Goal: Information Seeking & Learning: Learn about a topic

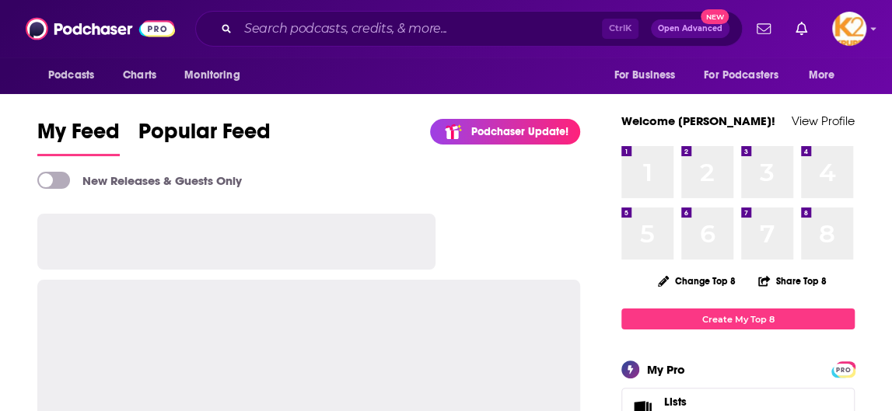
click at [372, 16] on div "Ctrl K Open Advanced New" at bounding box center [468, 29] width 547 height 36
click at [356, 37] on input "Search podcasts, credits, & more..." at bounding box center [420, 28] width 364 height 25
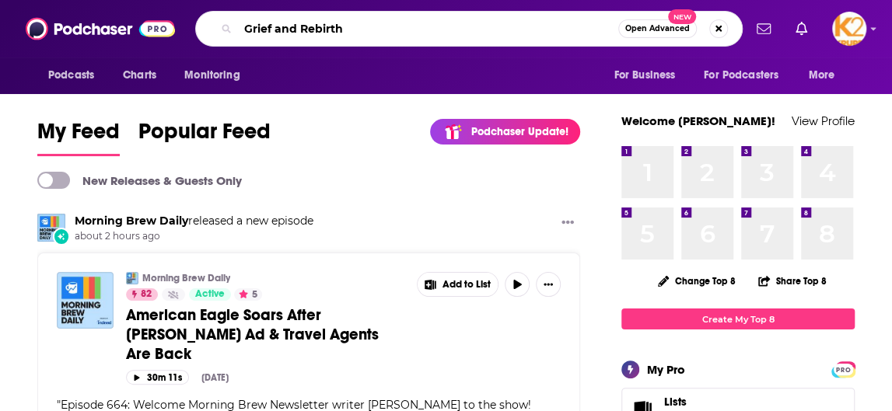
type input "Grief and Rebirth"
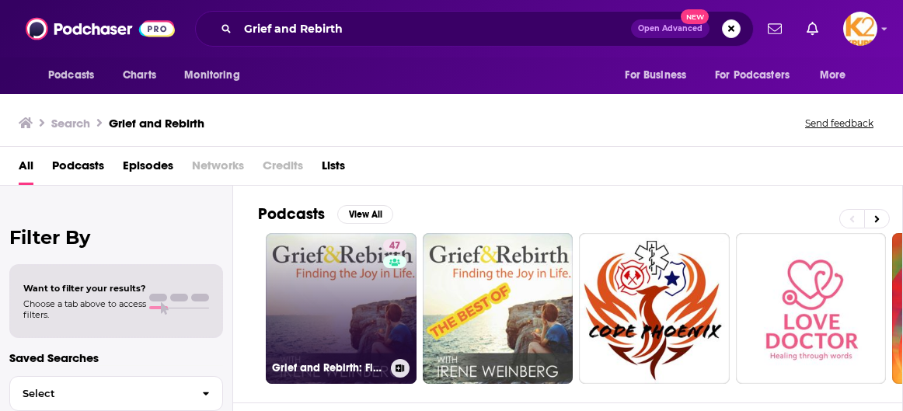
click at [316, 254] on link "47 Grief and Rebirth: Finding the Joy in Life" at bounding box center [341, 308] width 151 height 151
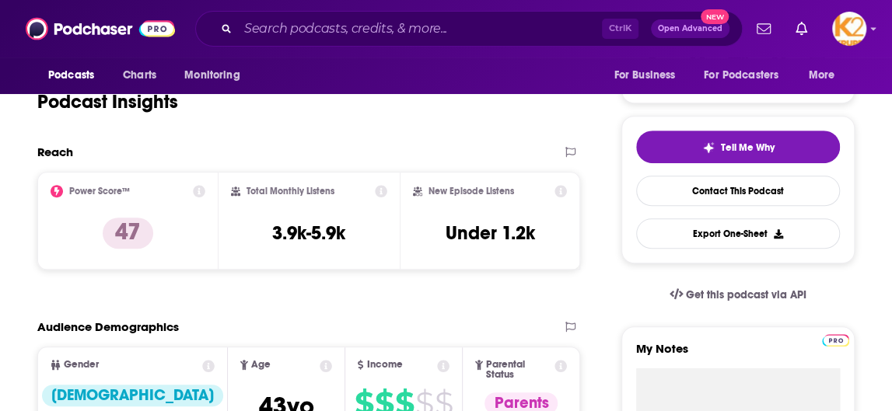
scroll to position [311, 0]
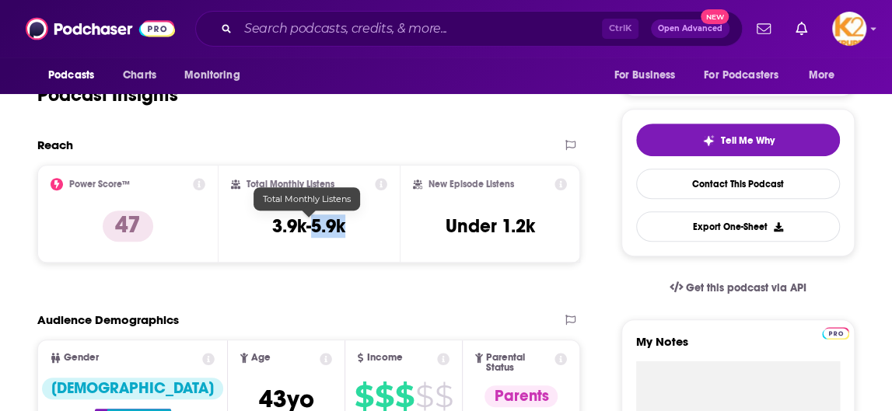
drag, startPoint x: 367, startPoint y: 229, endPoint x: 309, endPoint y: 223, distance: 57.9
click at [309, 223] on div "Total Monthly Listens 3.9k-5.9k" at bounding box center [309, 214] width 156 height 72
